Goal: Information Seeking & Learning: Stay updated

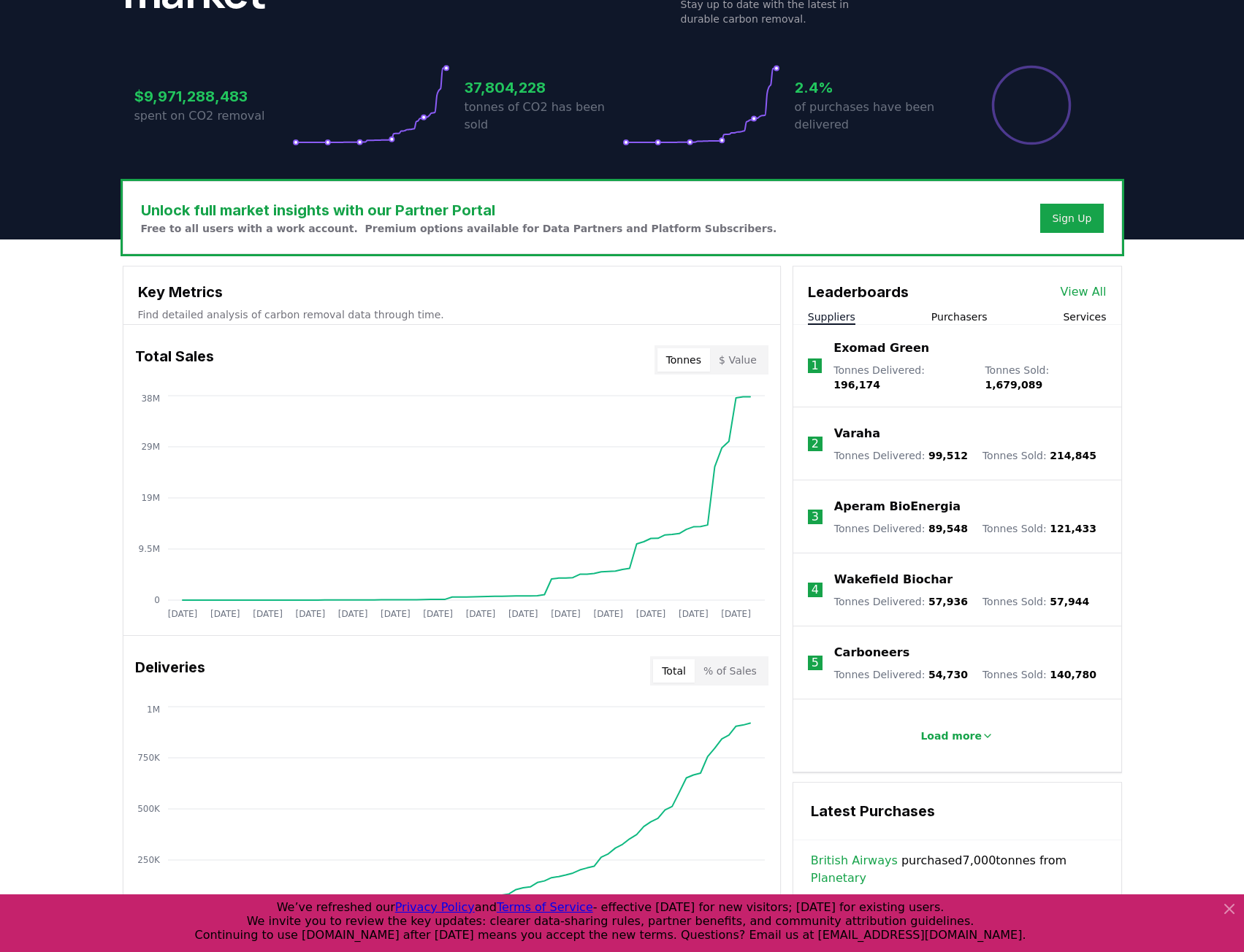
scroll to position [365, 0]
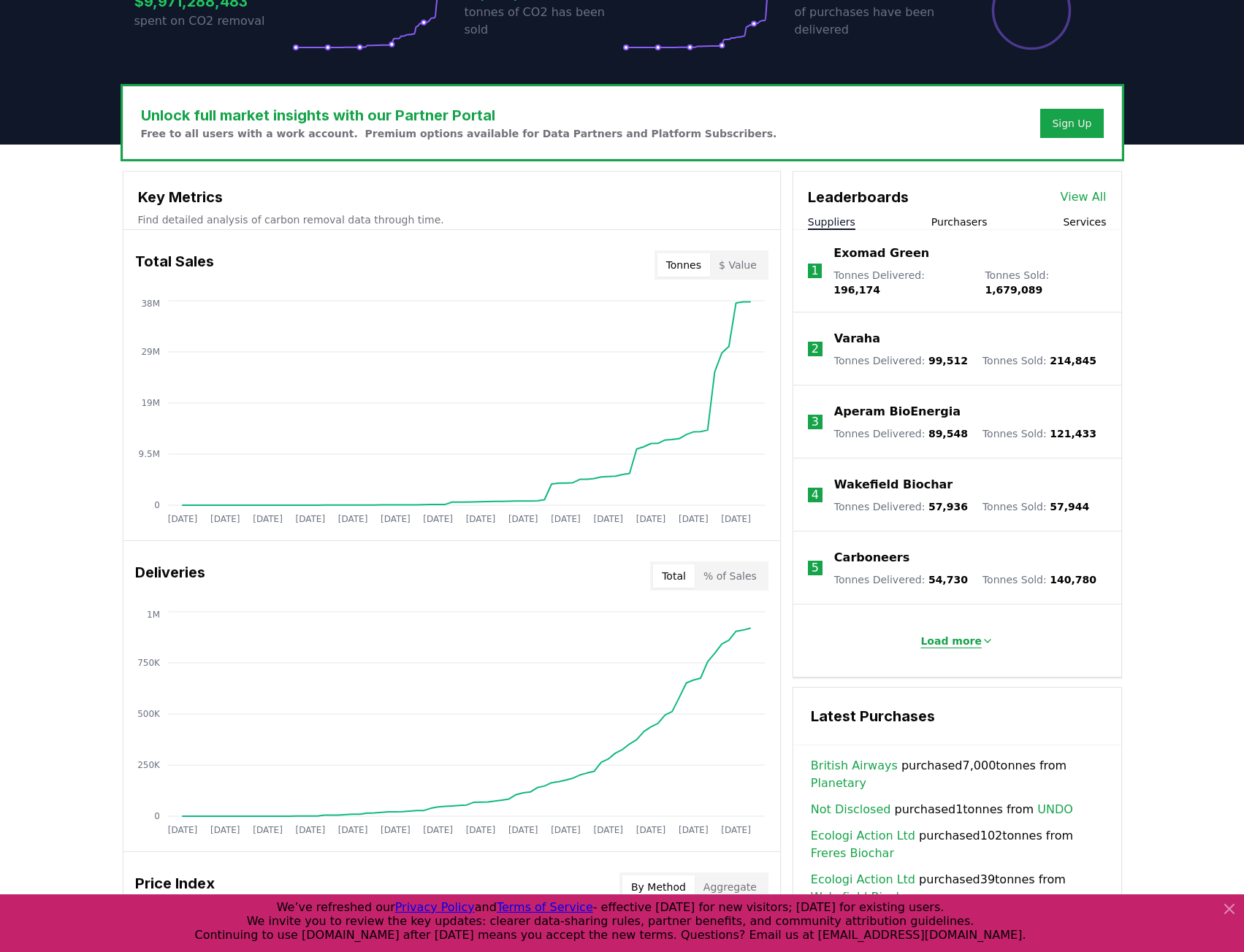
click at [981, 635] on icon at bounding box center [987, 641] width 11 height 11
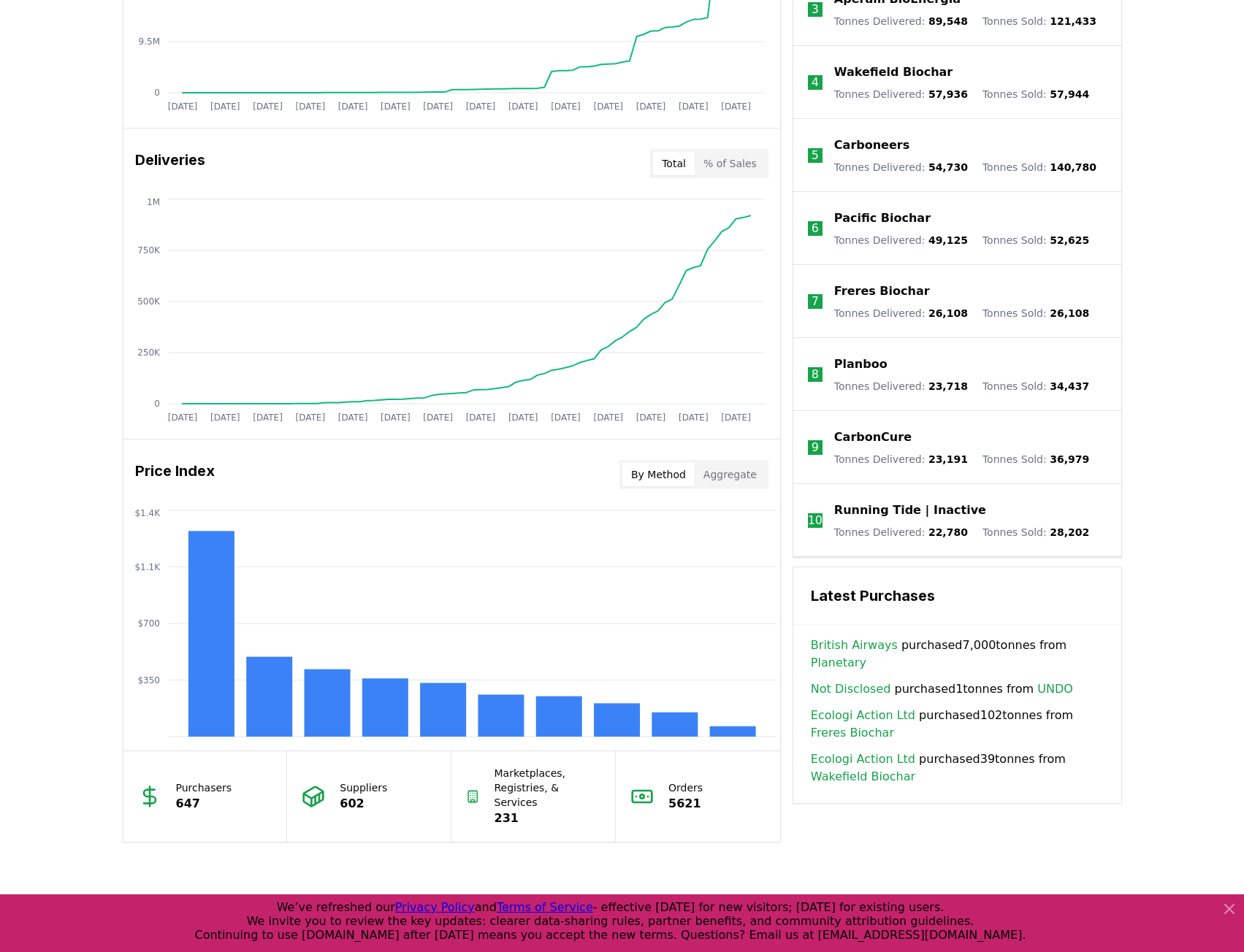
scroll to position [804, 0]
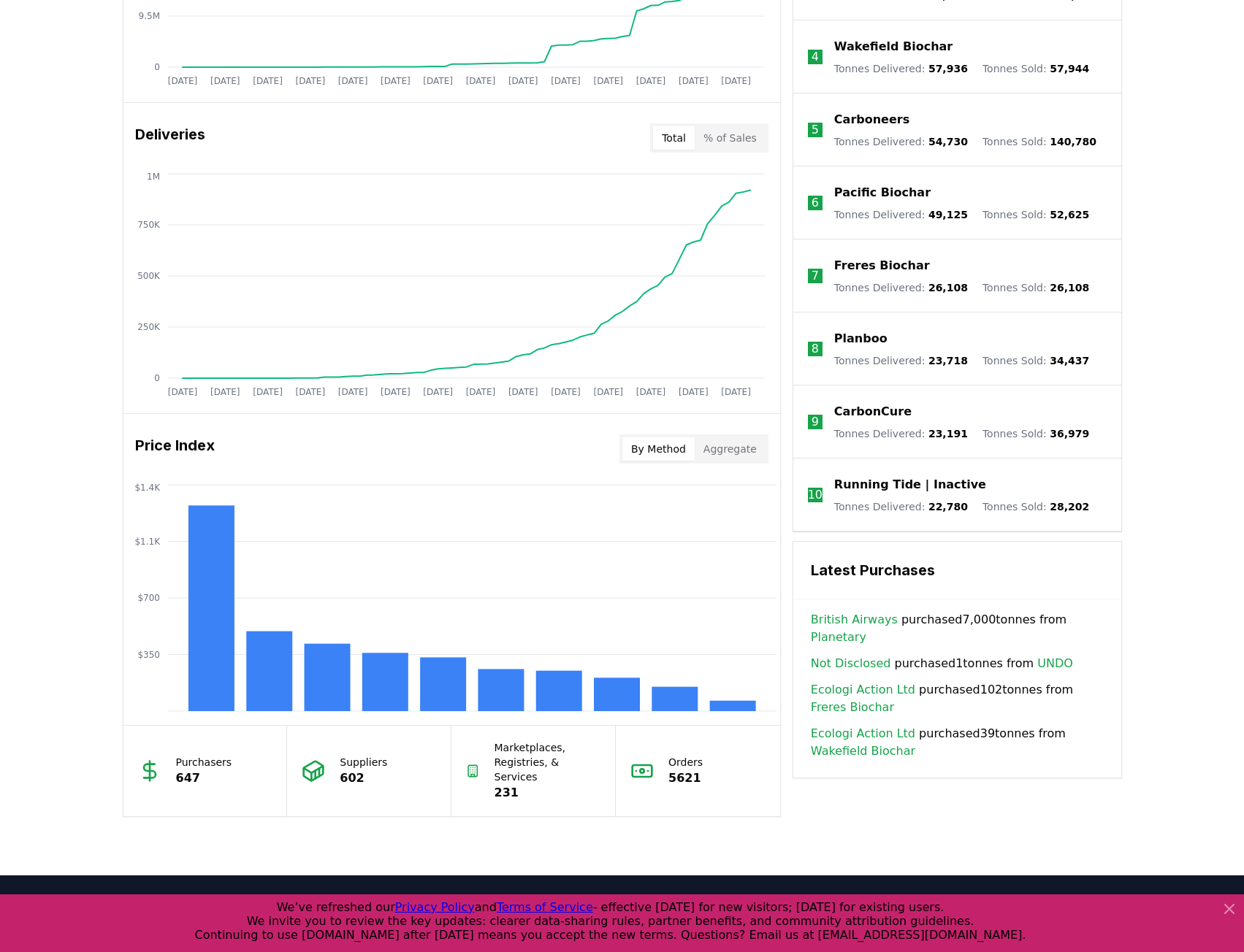
click at [890, 568] on h3 "Latest Purchases" at bounding box center [958, 570] width 293 height 22
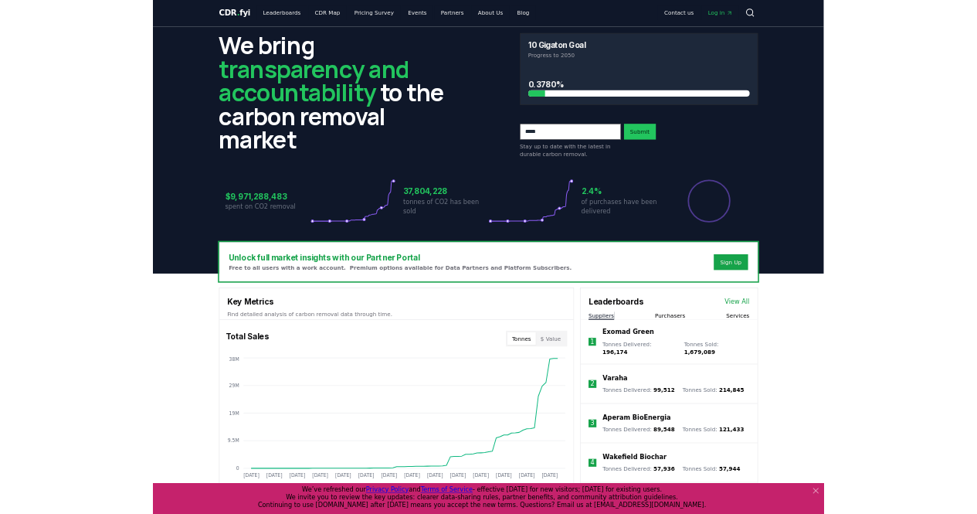
scroll to position [0, 0]
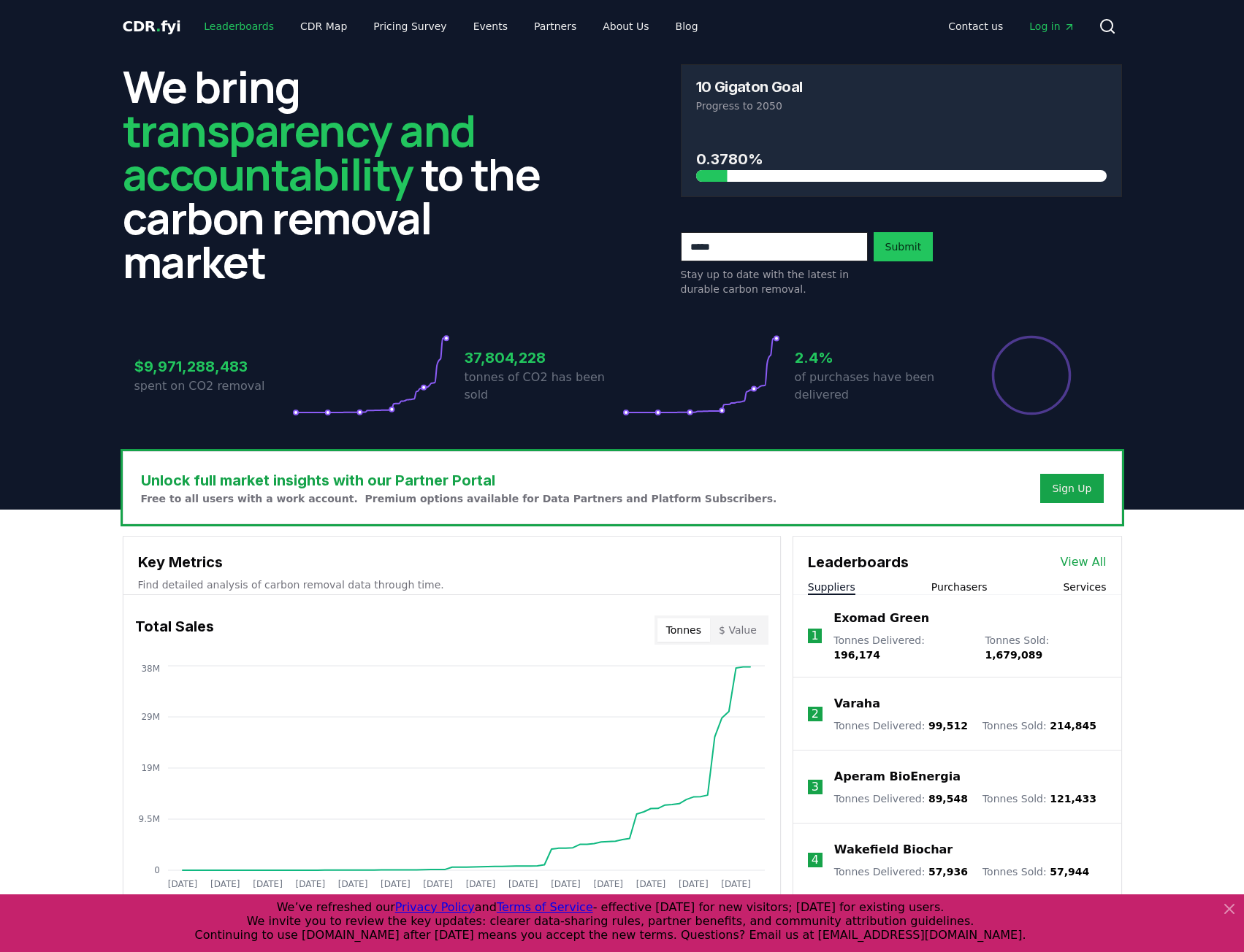
click at [246, 24] on link "Leaderboards" at bounding box center [238, 26] width 94 height 26
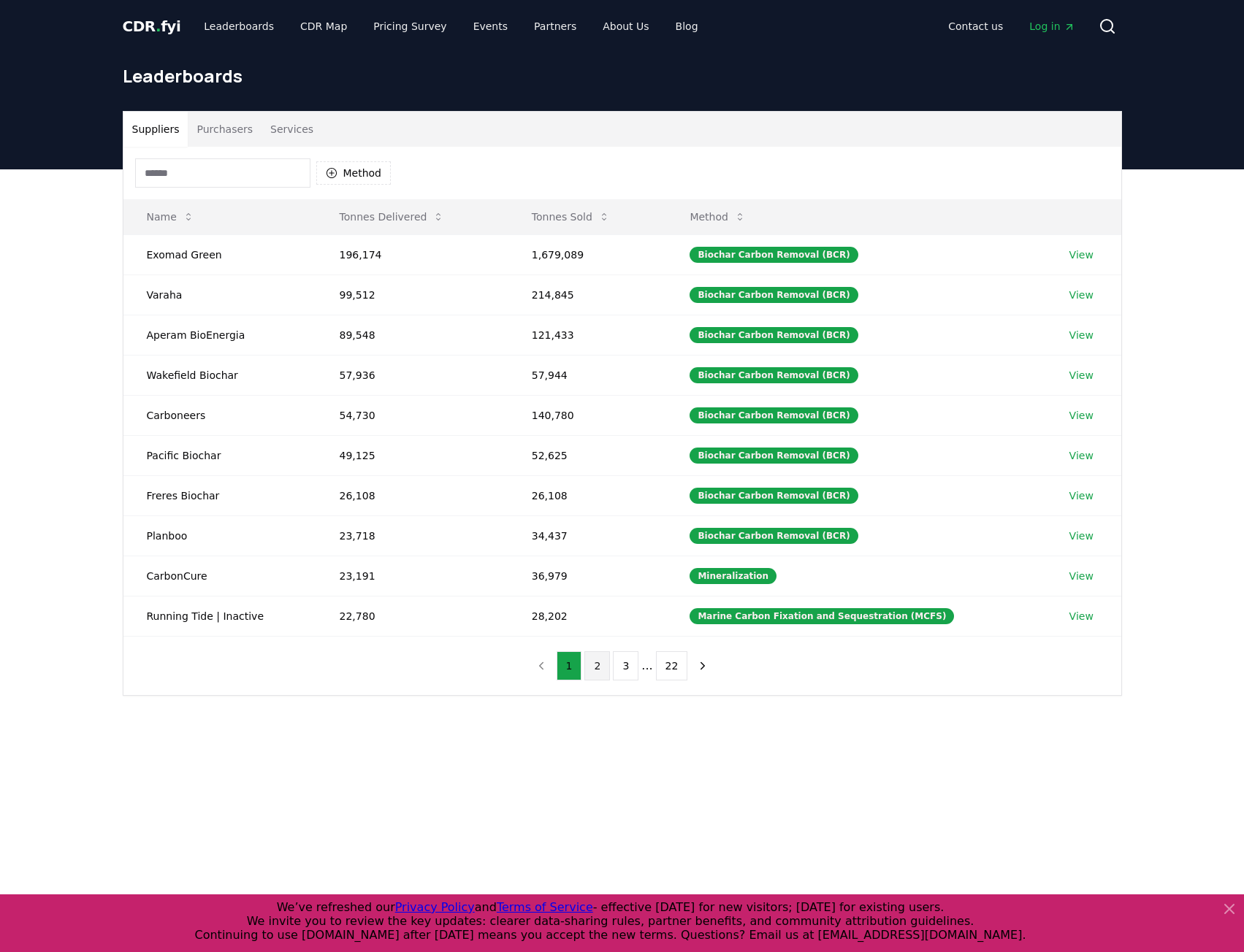
click at [601, 662] on button "2" at bounding box center [596, 666] width 26 height 29
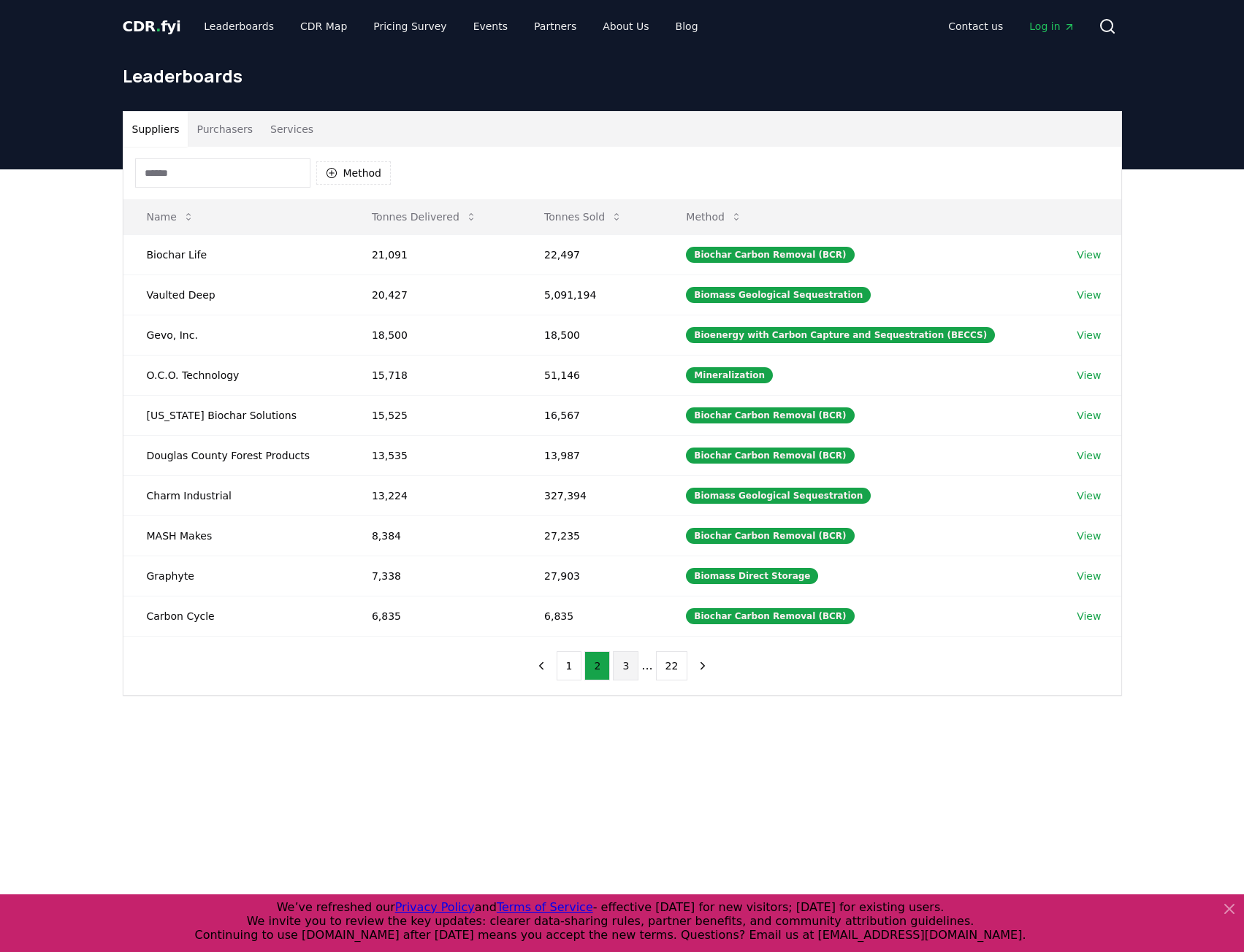
click at [627, 662] on button "3" at bounding box center [625, 666] width 26 height 29
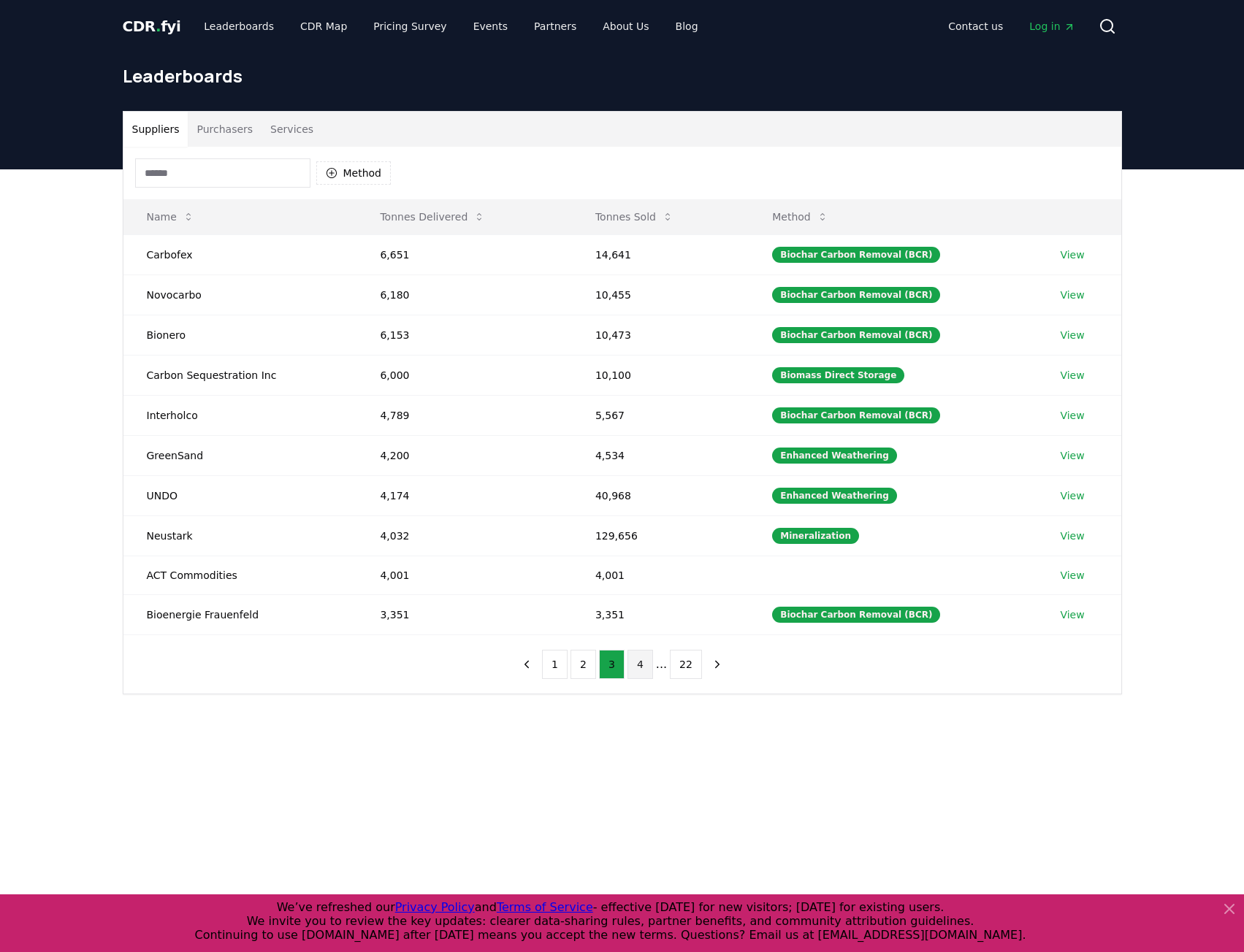
click at [649, 666] on button "4" at bounding box center [640, 665] width 26 height 29
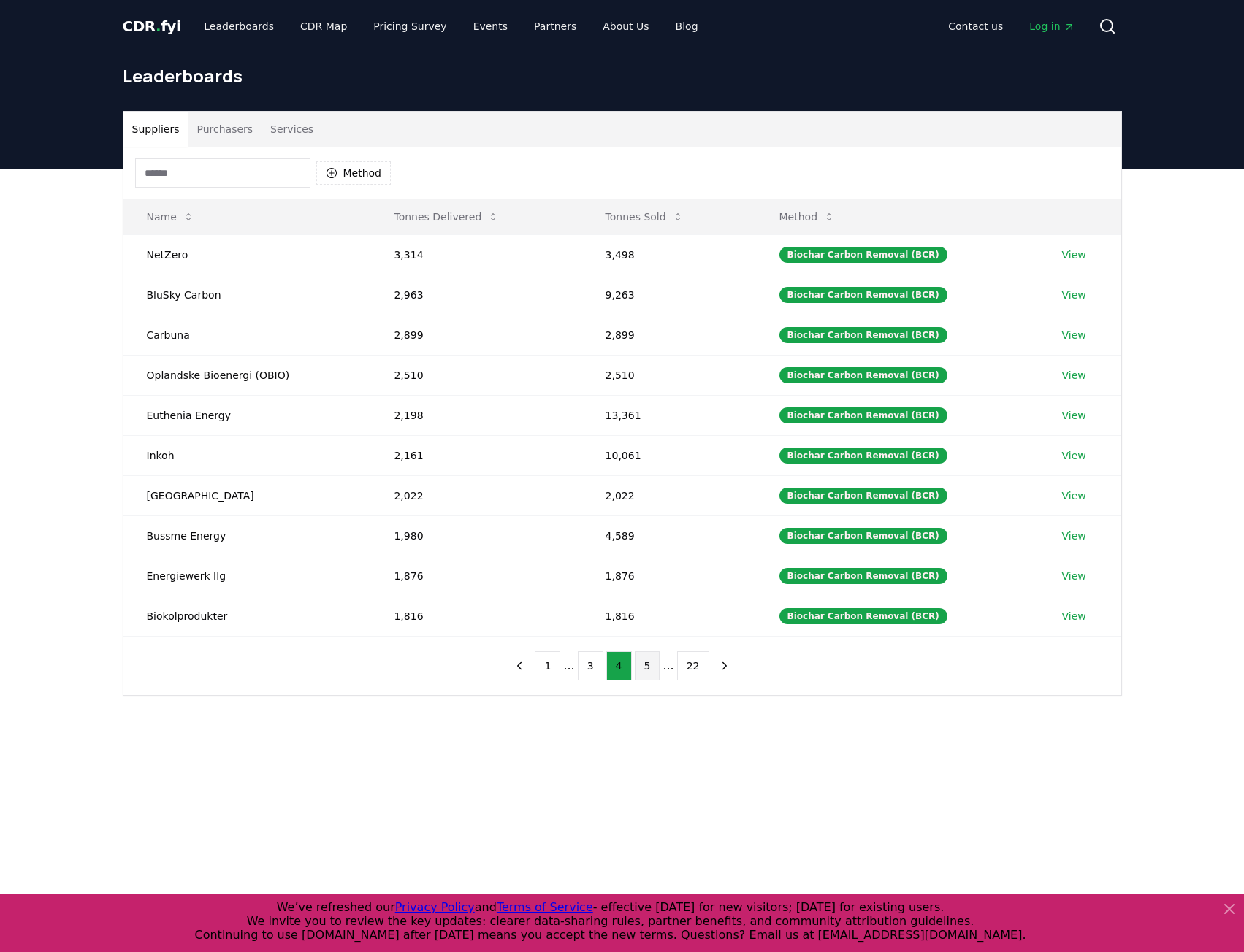
click at [648, 662] on button "5" at bounding box center [647, 666] width 26 height 29
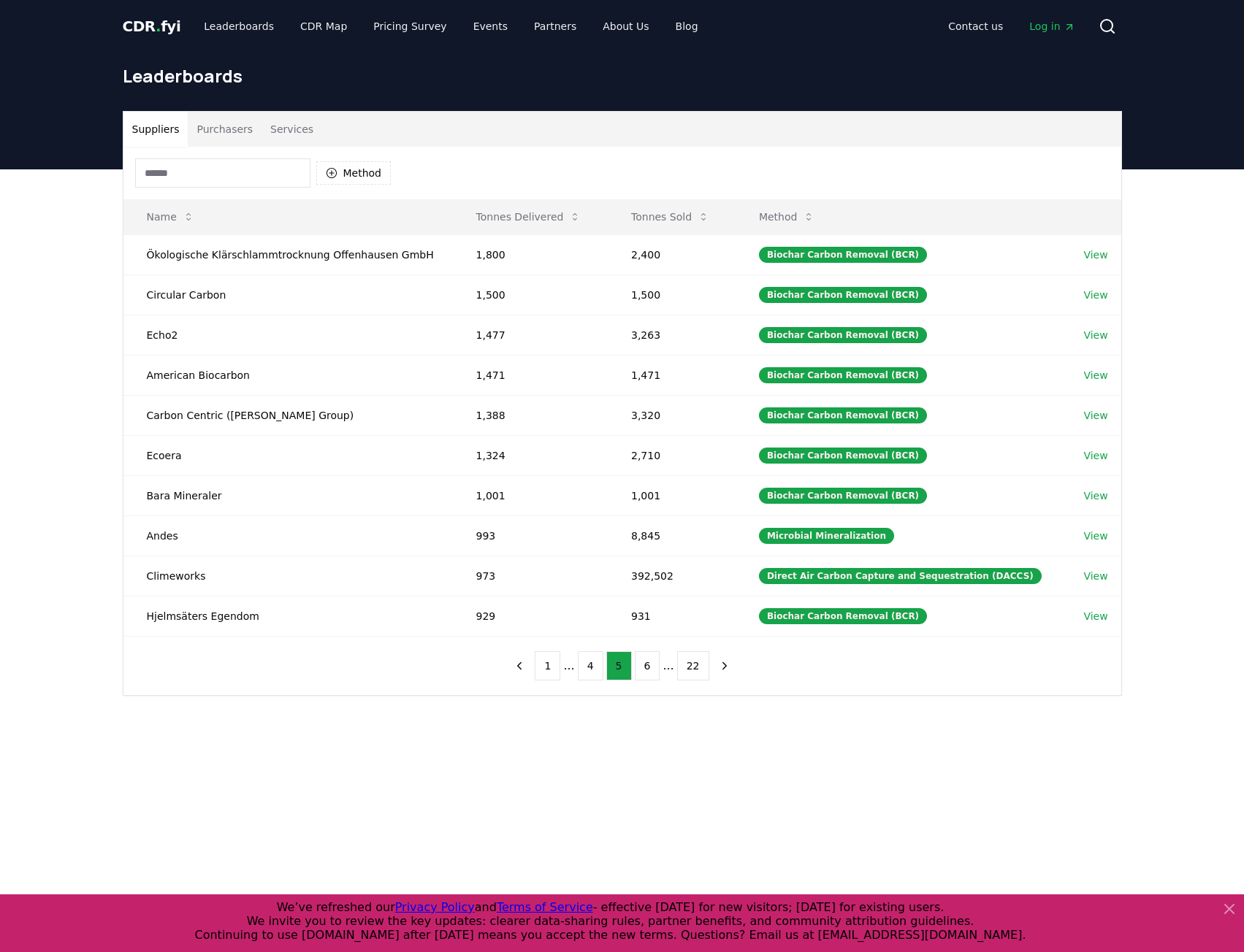
click at [648, 662] on button "6" at bounding box center [647, 666] width 26 height 29
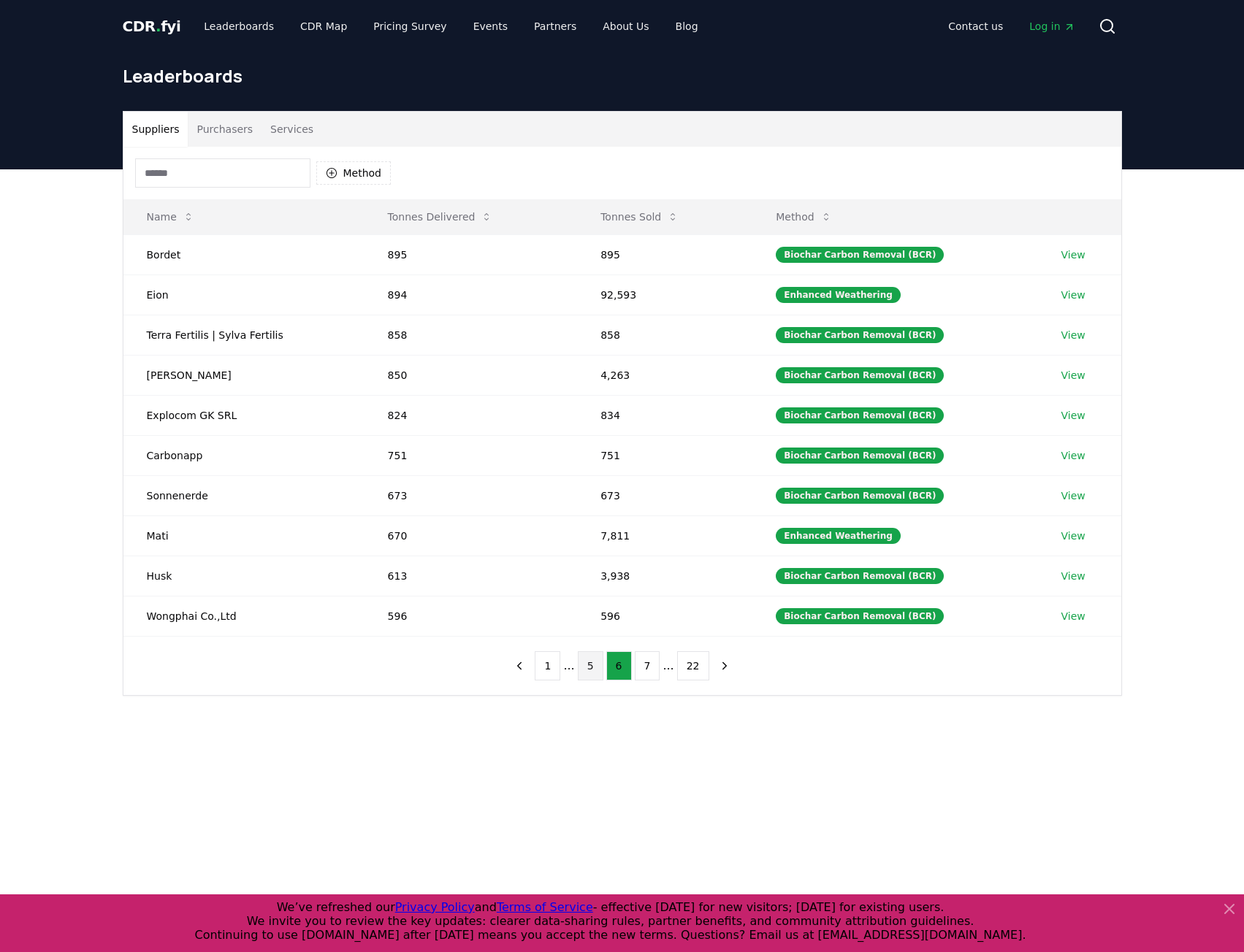
click at [648, 662] on button "7" at bounding box center [647, 666] width 26 height 29
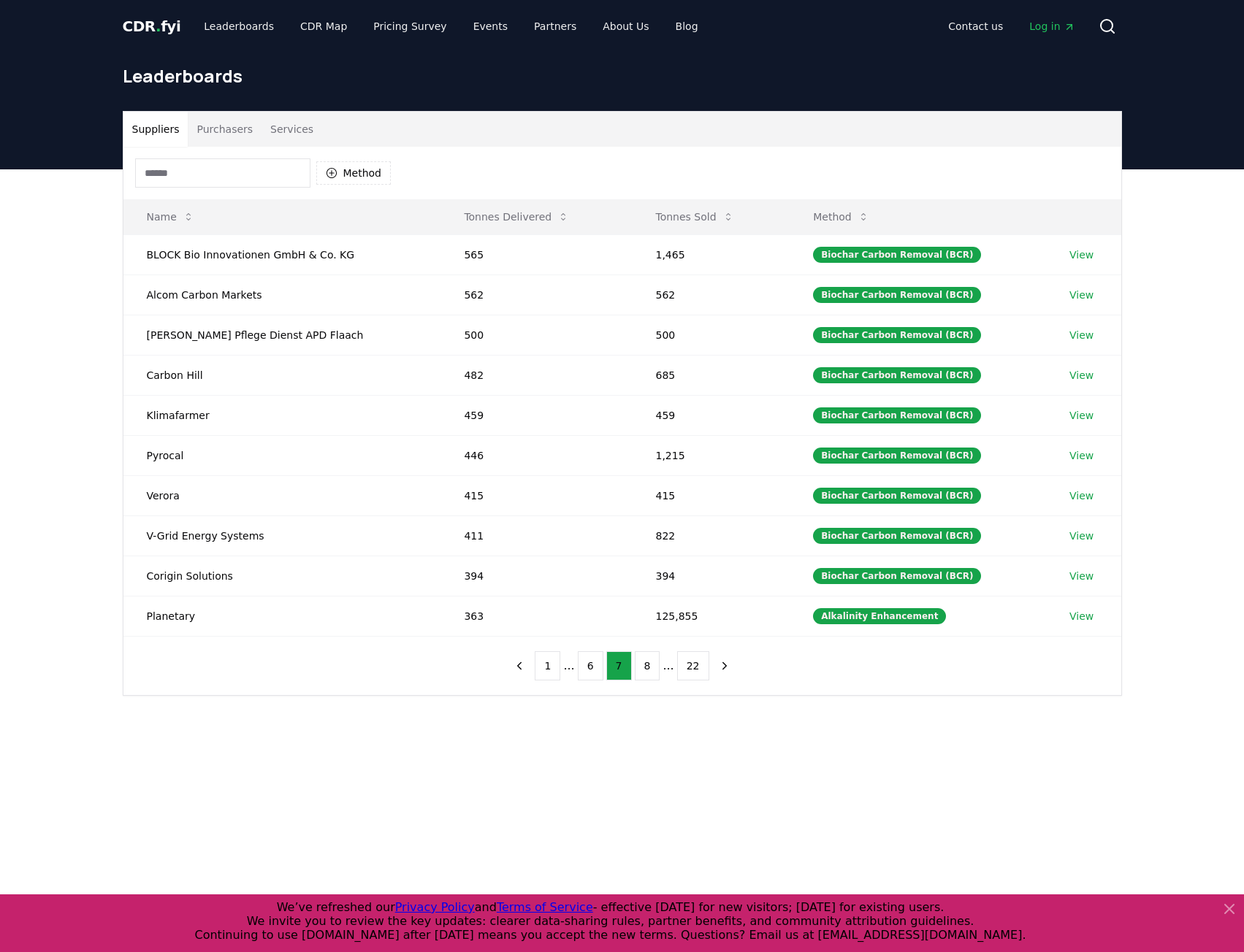
click at [648, 662] on button "8" at bounding box center [647, 666] width 26 height 29
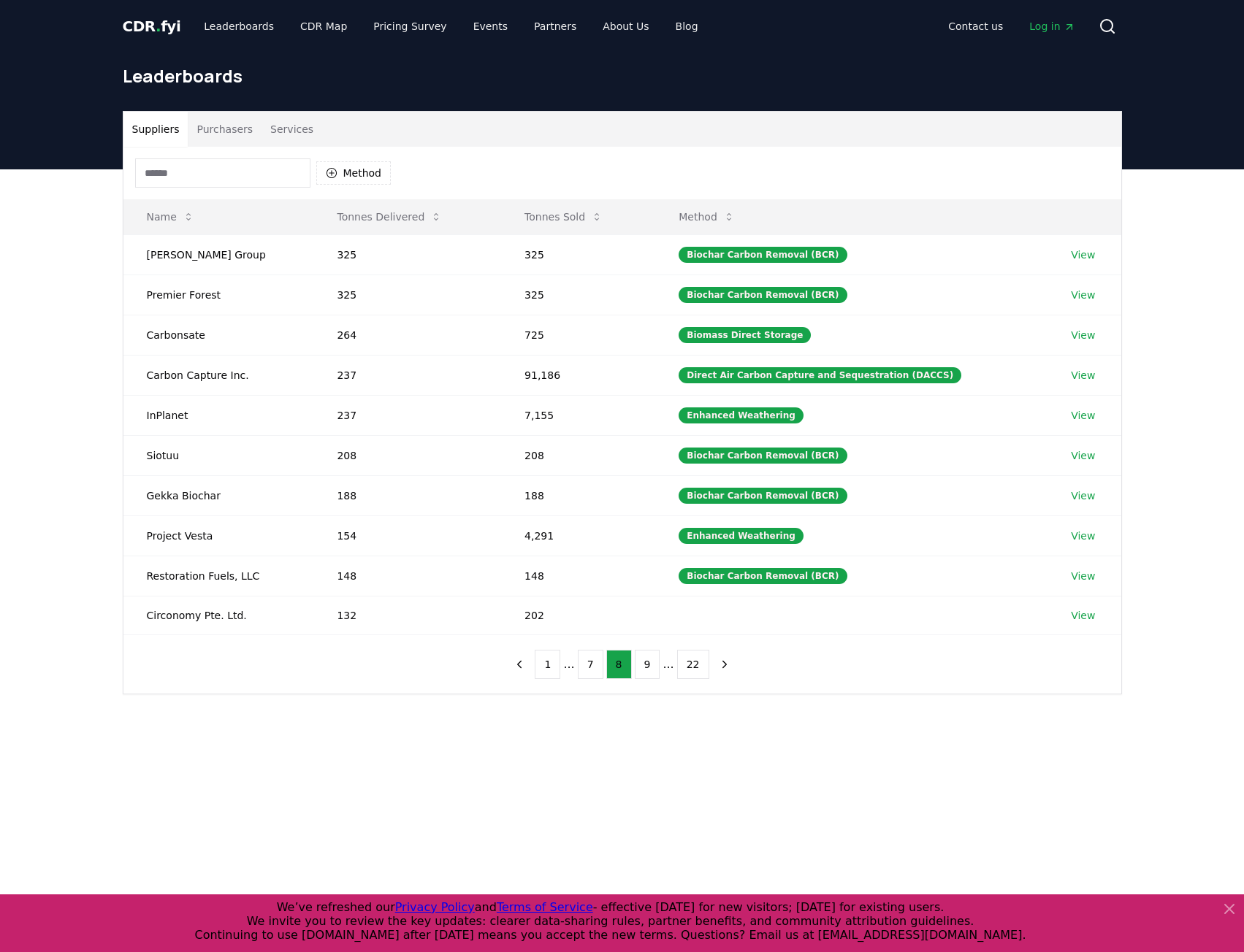
click at [648, 662] on button "9" at bounding box center [647, 665] width 26 height 29
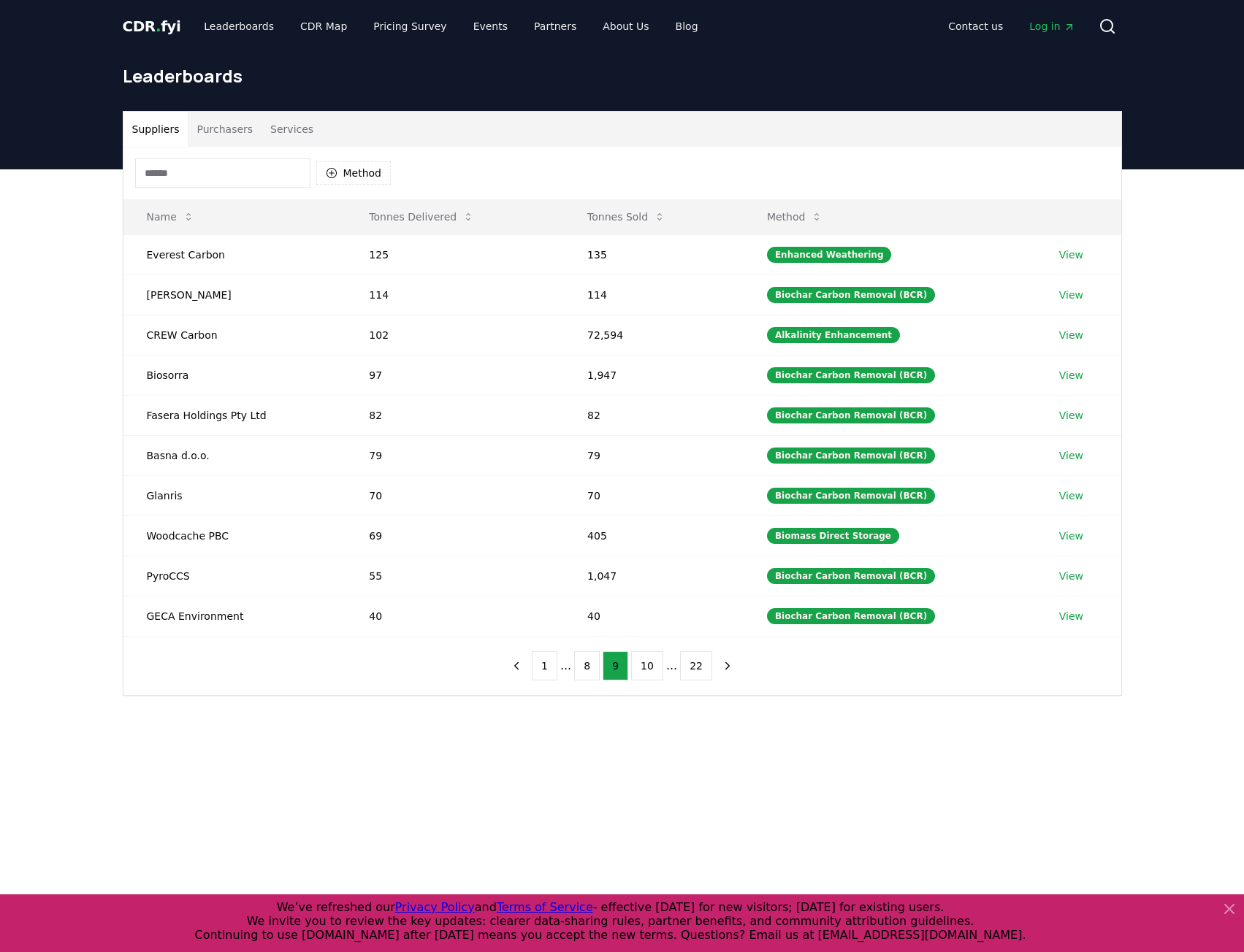
click at [648, 662] on button "10" at bounding box center [648, 666] width 32 height 29
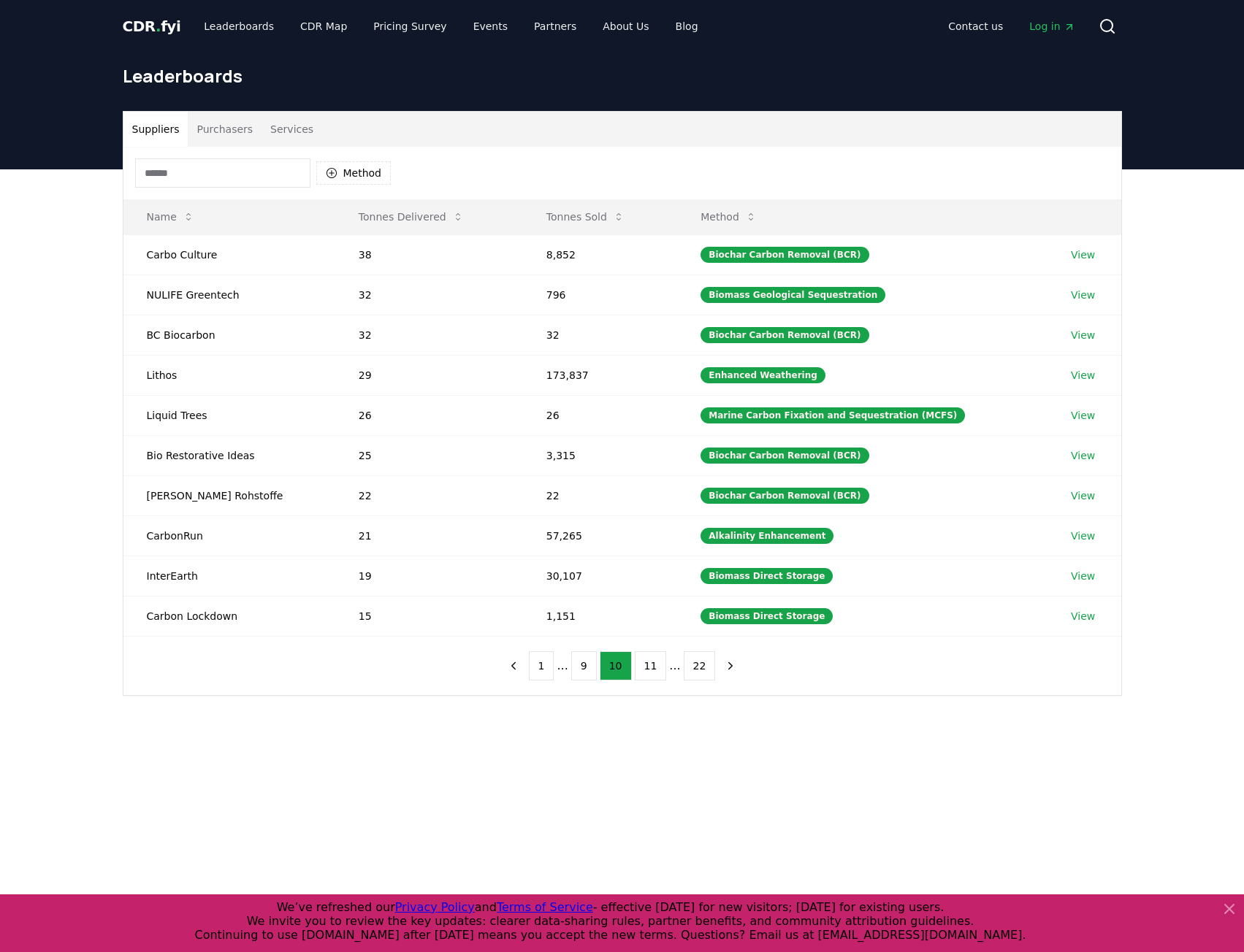
click at [648, 662] on button "11" at bounding box center [650, 666] width 32 height 29
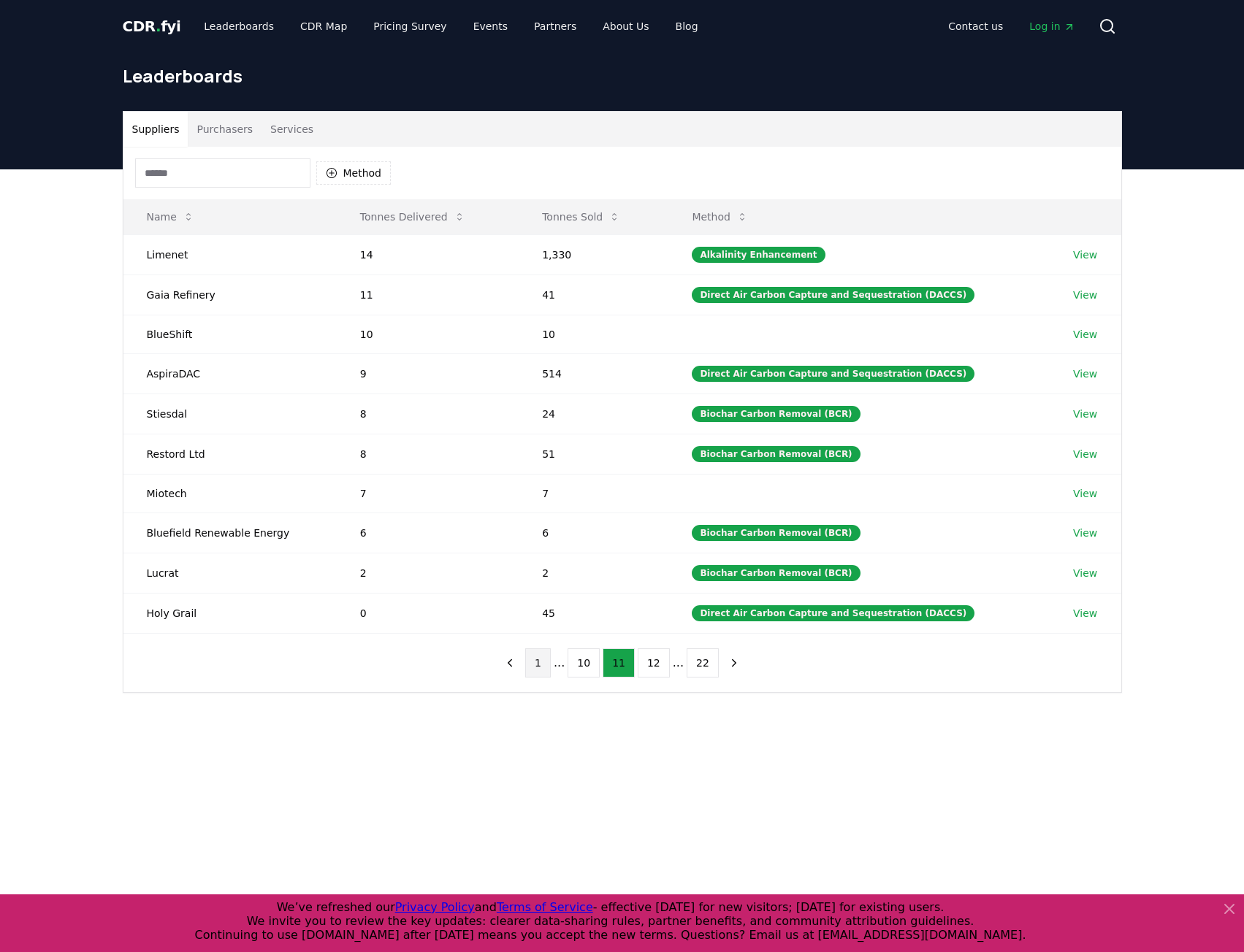
click at [538, 662] on button "1" at bounding box center [537, 663] width 26 height 29
